Goal: Information Seeking & Learning: Learn about a topic

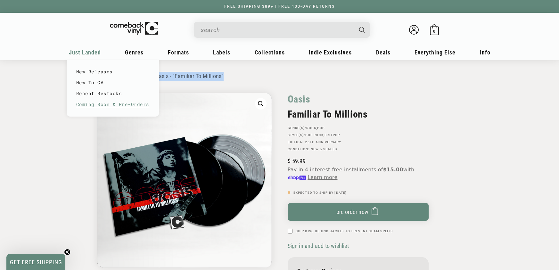
click at [114, 106] on link "Coming Soon & Pre-Orders" at bounding box center [112, 104] width 73 height 11
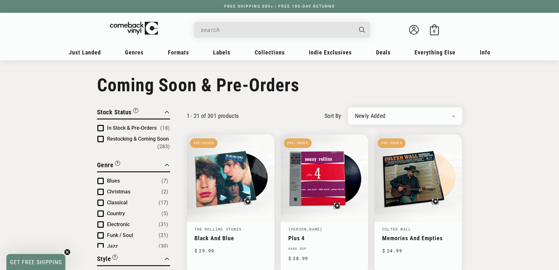
click at [122, 138] on span "Restocking & Coming Soon" at bounding box center [138, 139] width 62 height 6
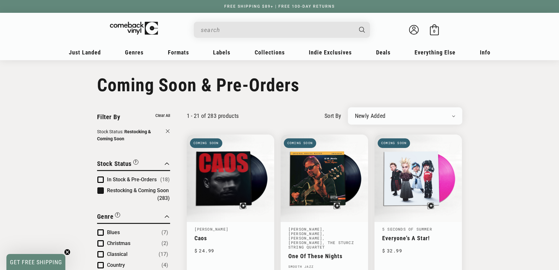
click at [99, 191] on span "Product filter" at bounding box center [100, 191] width 6 height 6
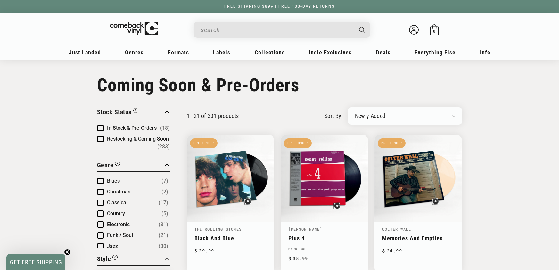
click at [101, 125] on span "Product filter" at bounding box center [100, 128] width 6 height 6
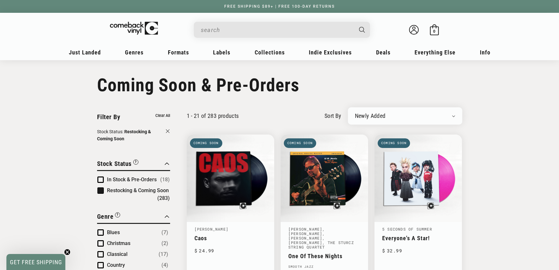
click at [219, 36] on input "When autocomplete results are available use up and down arrows to review and en…" at bounding box center [277, 29] width 152 height 13
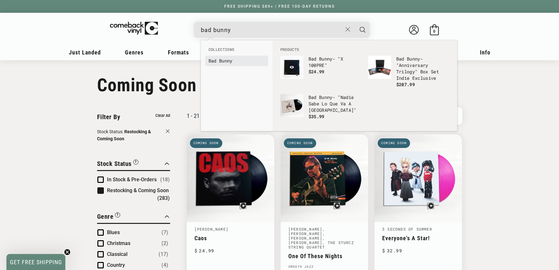
type input "bad bunny"
click at [218, 58] on link "Bad Bunny" at bounding box center [237, 61] width 56 height 6
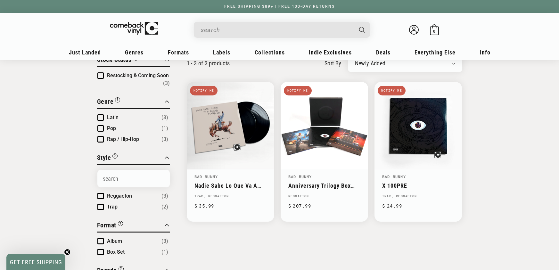
scroll to position [48, 0]
